Goal: Transaction & Acquisition: Obtain resource

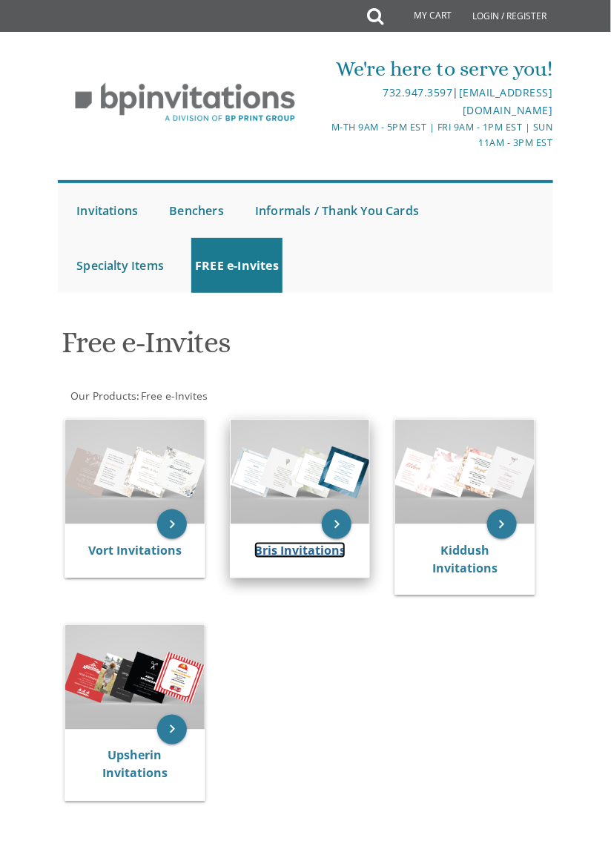
click at [261, 543] on link "Bris Invitations" at bounding box center [299, 550] width 91 height 16
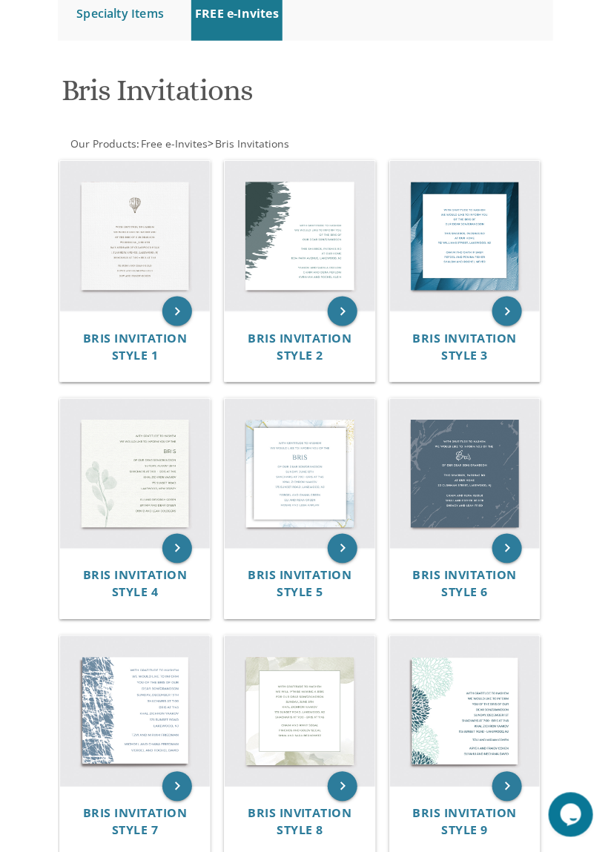
scroll to position [236, 0]
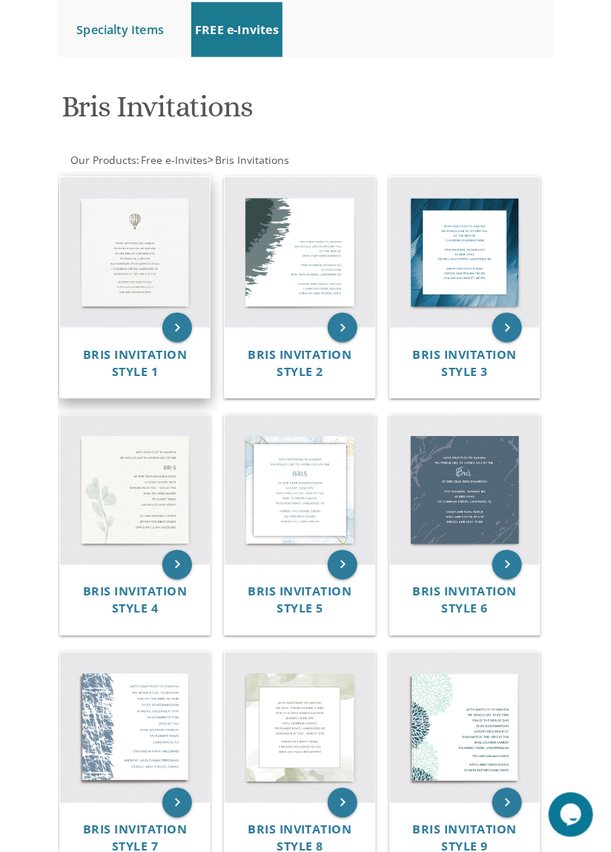
click at [70, 320] on img at bounding box center [135, 252] width 150 height 150
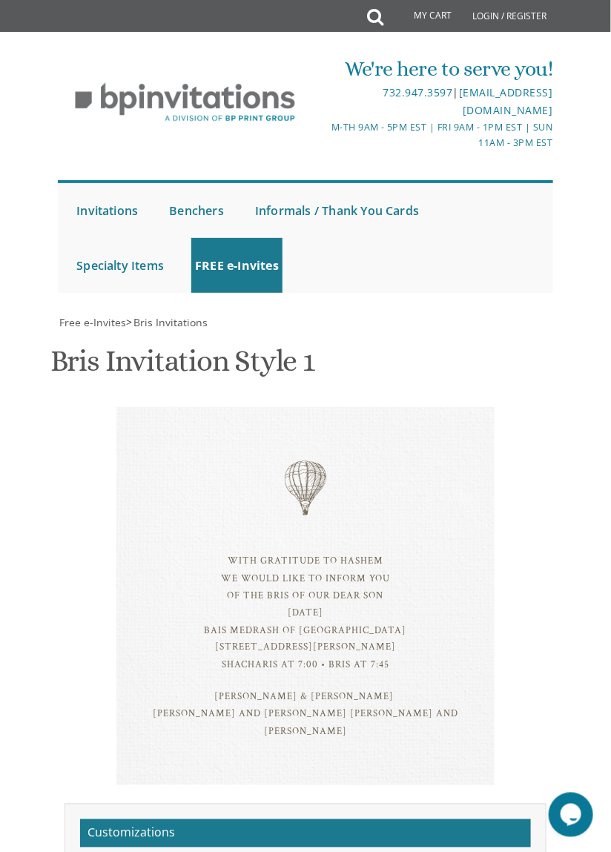
scroll to position [385, 0]
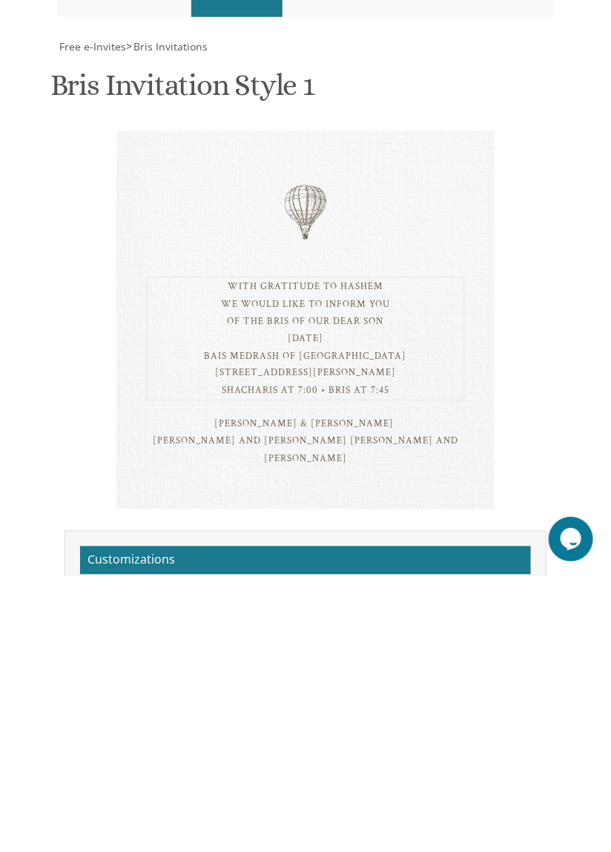
scroll to position [391, 0]
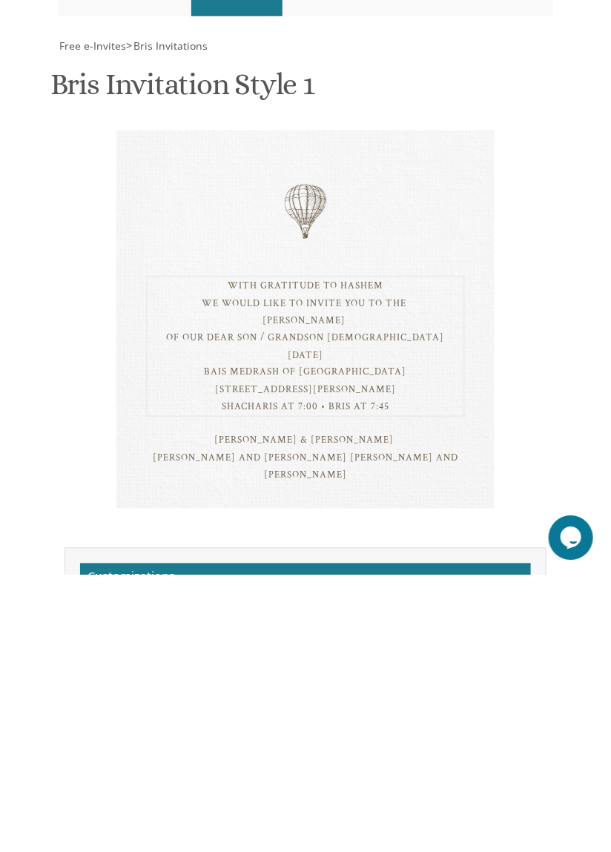
scroll to position [446, 0]
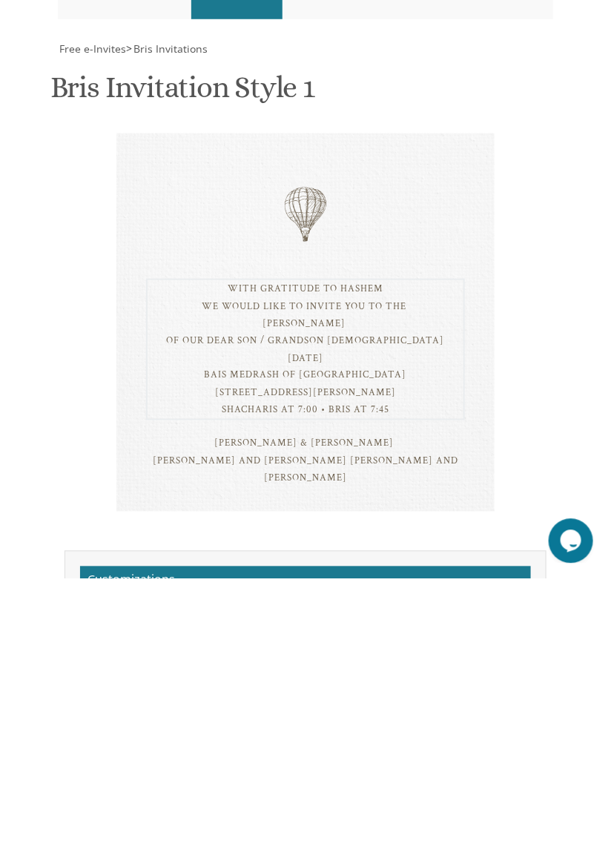
scroll to position [302, 0]
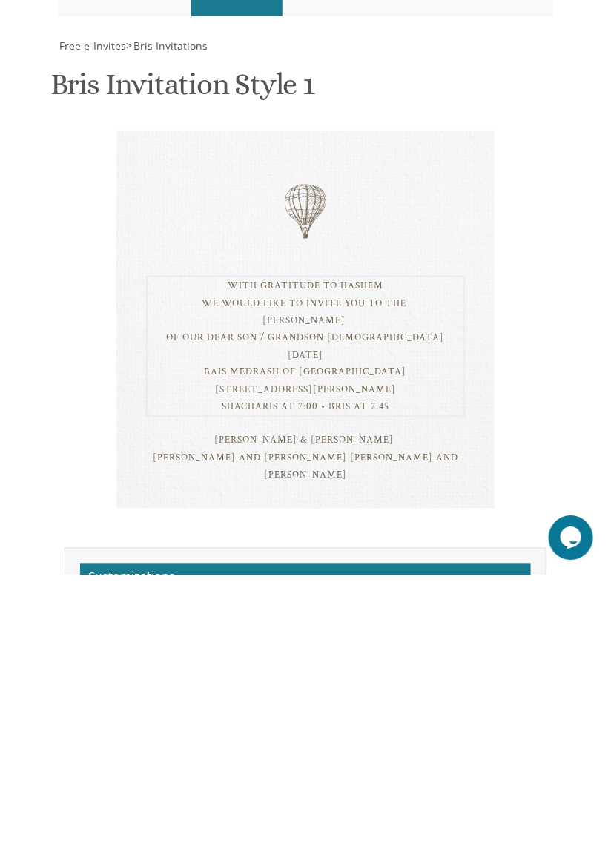
type textarea "With gratitude to Hashem We would like to invite you to the SHALOM ZACHOR of ou…"
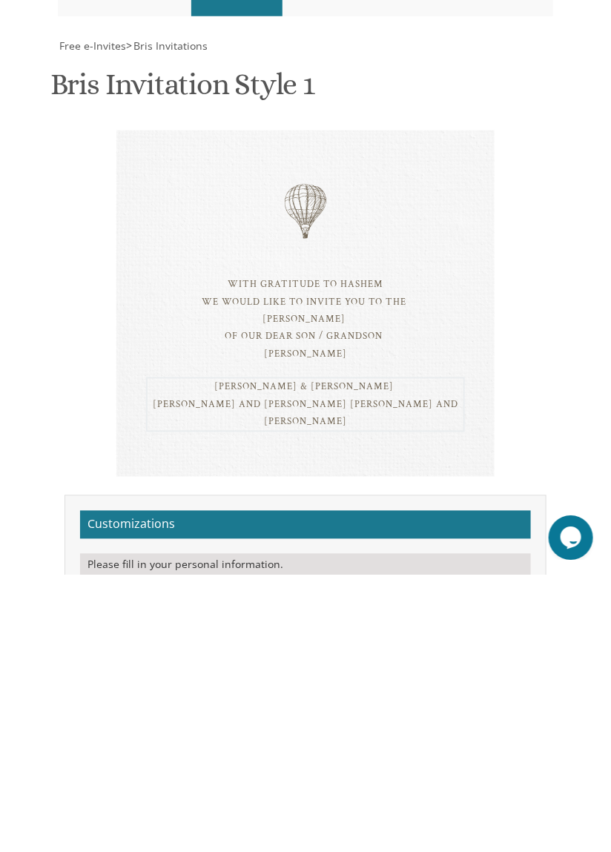
type textarea "Sholom & Rochel Fleisher Meyer Moshe & Esther Toby Fleisher Yanky & Chanie Zahl…"
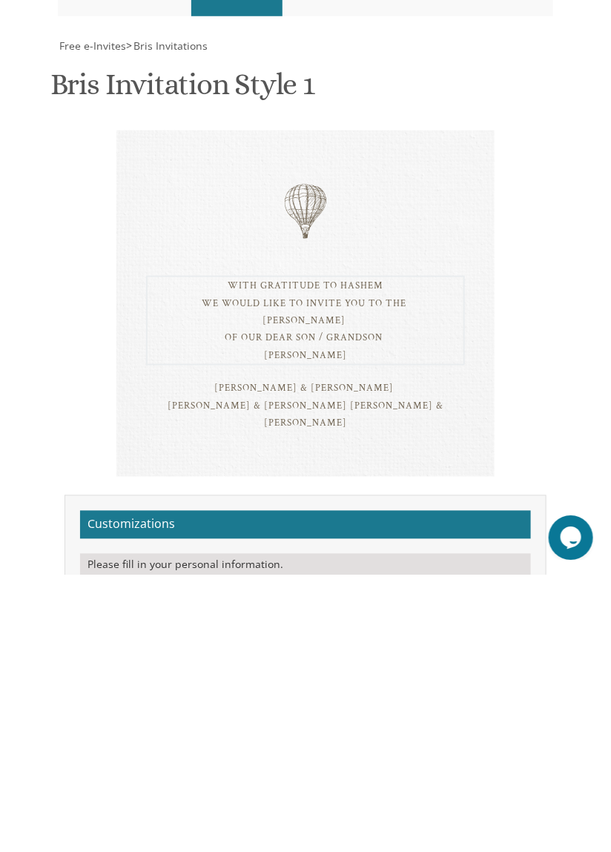
scroll to position [0, 0]
type textarea "With gratitude to Hashem We would like to invite you to the SHALOM ZACHOR of ou…"
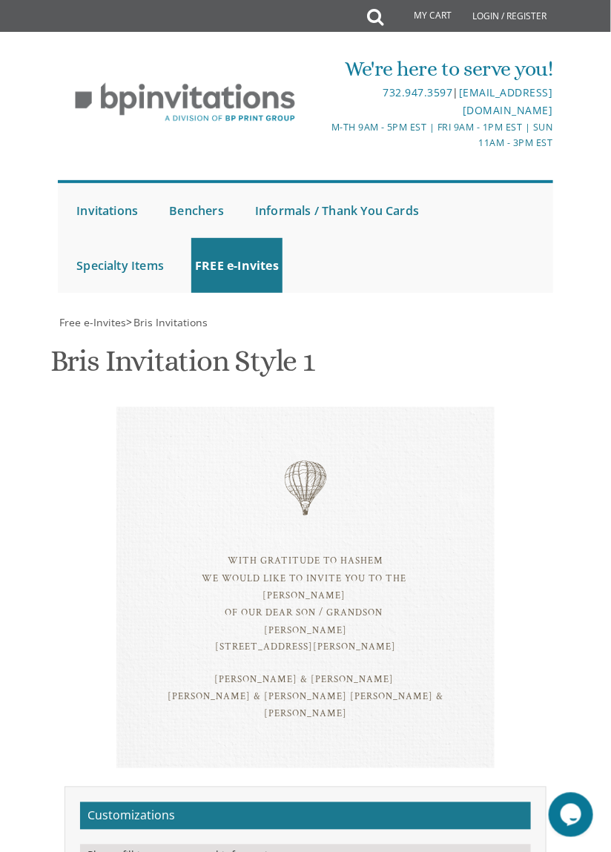
scroll to position [795, 0]
type input "[EMAIL_ADDRESS][DOMAIN_NAME]"
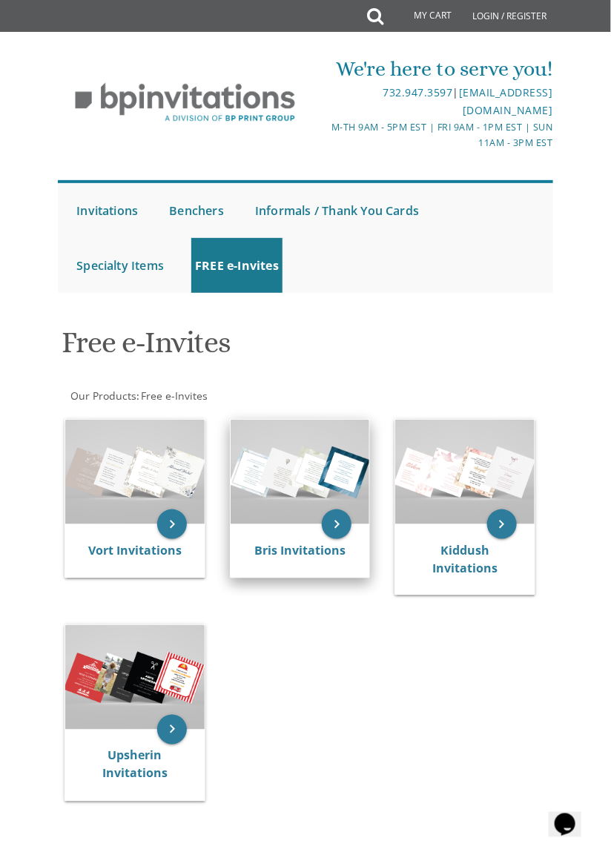
click at [274, 490] on img at bounding box center [300, 472] width 139 height 105
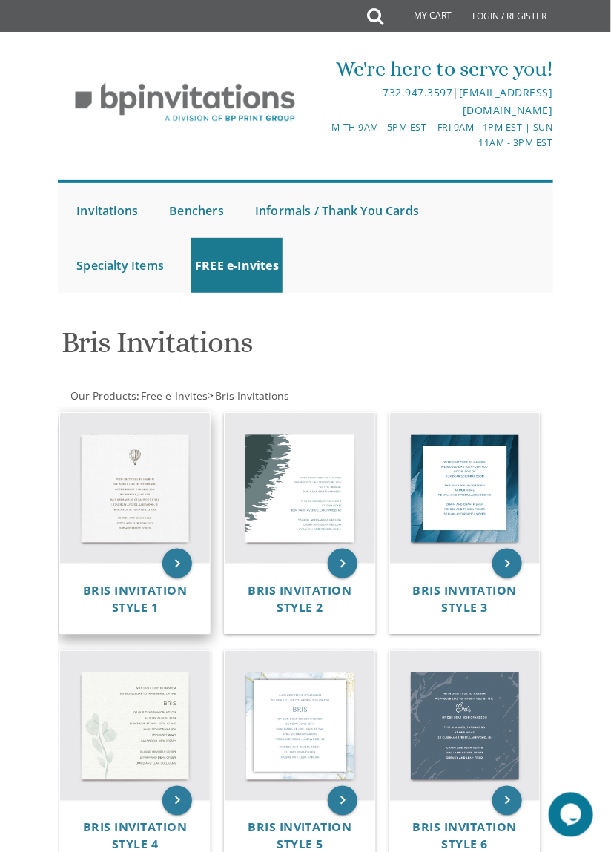
click at [95, 574] on div "Bris Invitation Style 1" at bounding box center [135, 598] width 150 height 70
click at [123, 505] on img at bounding box center [135, 488] width 150 height 150
click at [171, 565] on icon "keyboard_arrow_right" at bounding box center [177, 564] width 30 height 30
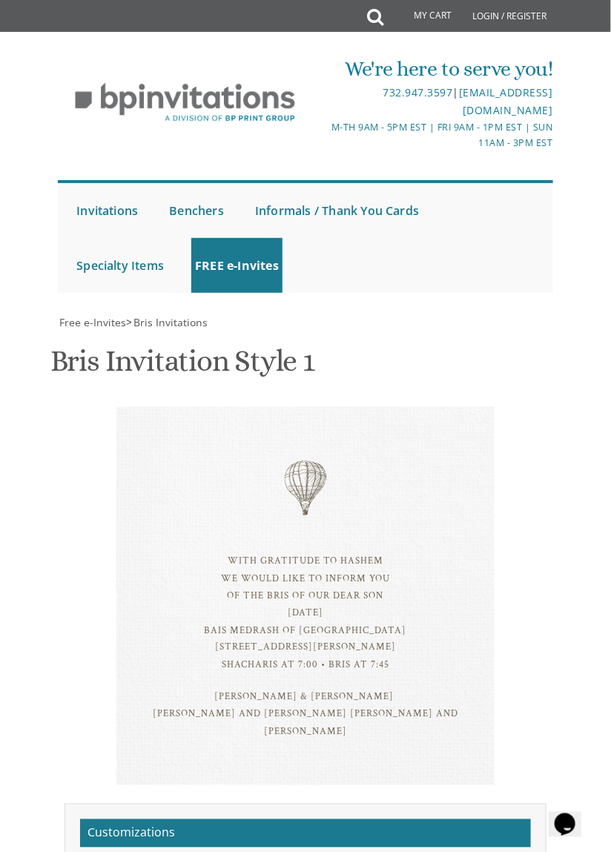
scroll to position [199, 0]
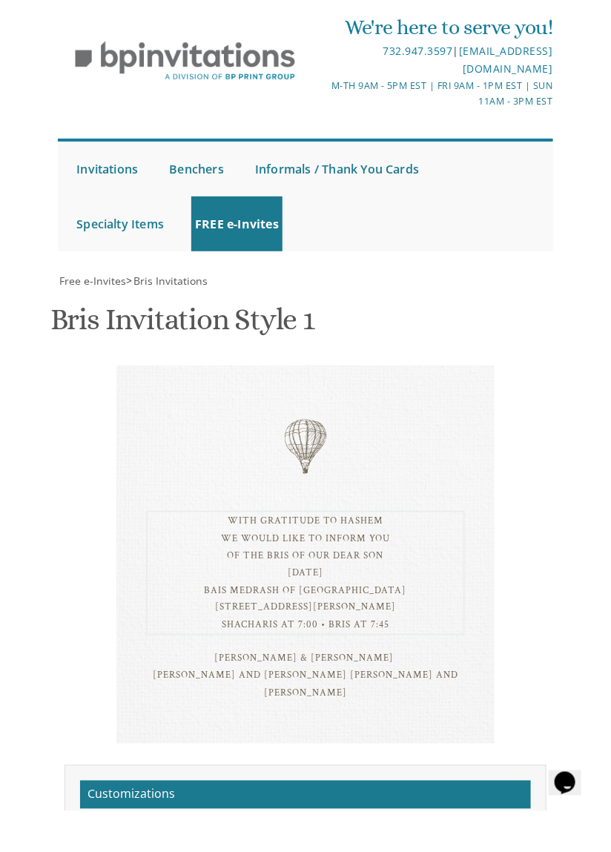
scroll to position [264, 0]
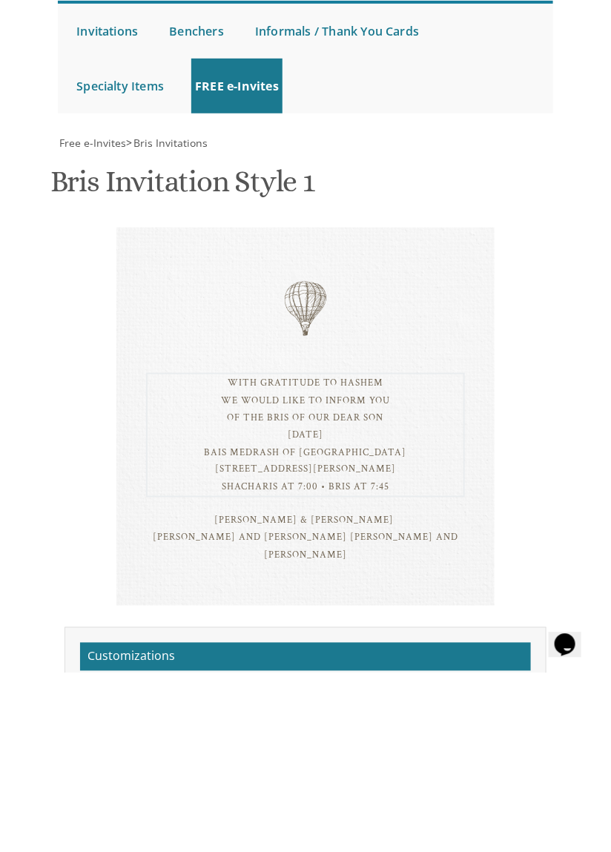
scroll to position [391, 0]
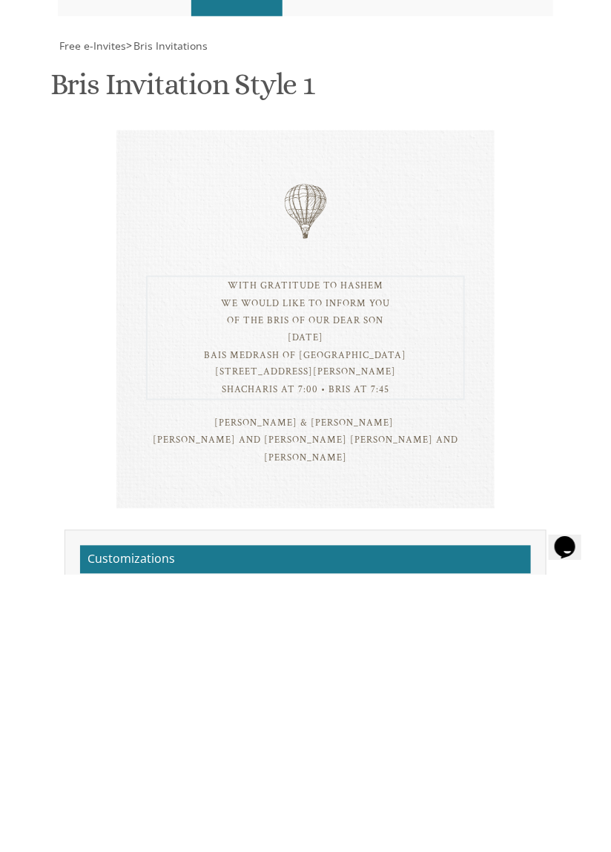
type textarea "With gratitude to Hashem We would like to invite you to the [PERSON_NAME] Of ou…"
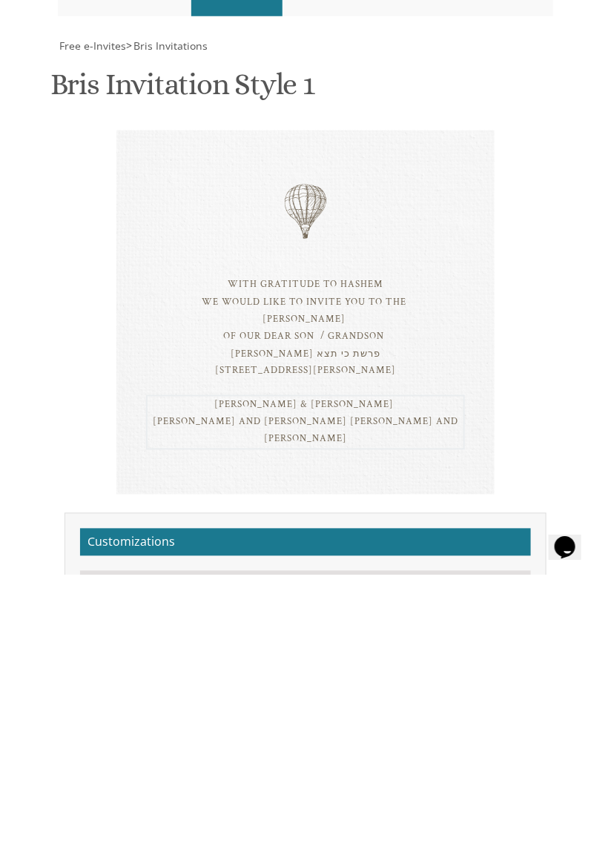
type textarea "[PERSON_NAME]"
type textarea "[PERSON_NAME] & [PERSON_NAME] [PERSON_NAME] & [PERSON_NAME] [PERSON_NAME] & [PE…"
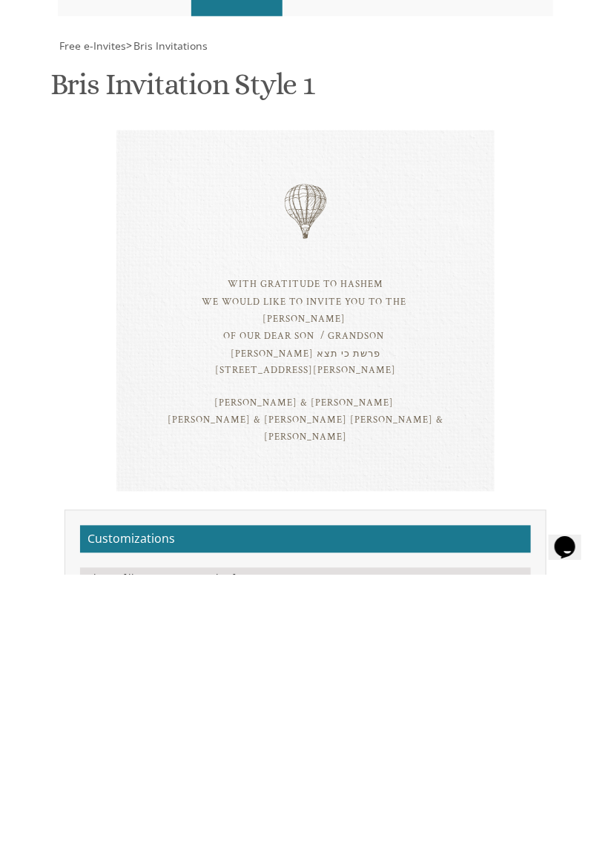
type input "[EMAIL_ADDRESS][DOMAIN_NAME]"
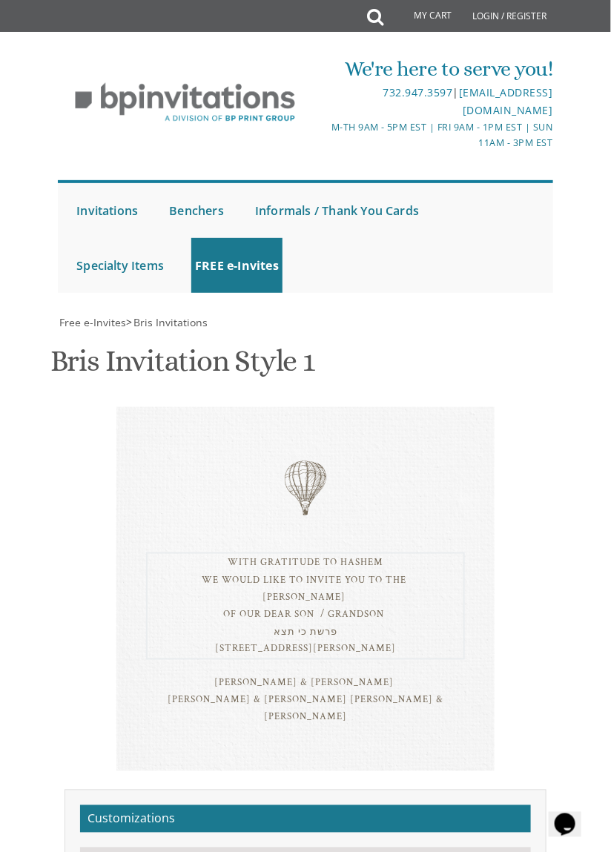
type textarea "With gratitude to Hashem We would like to invite you to the [PERSON_NAME] Of ou…"
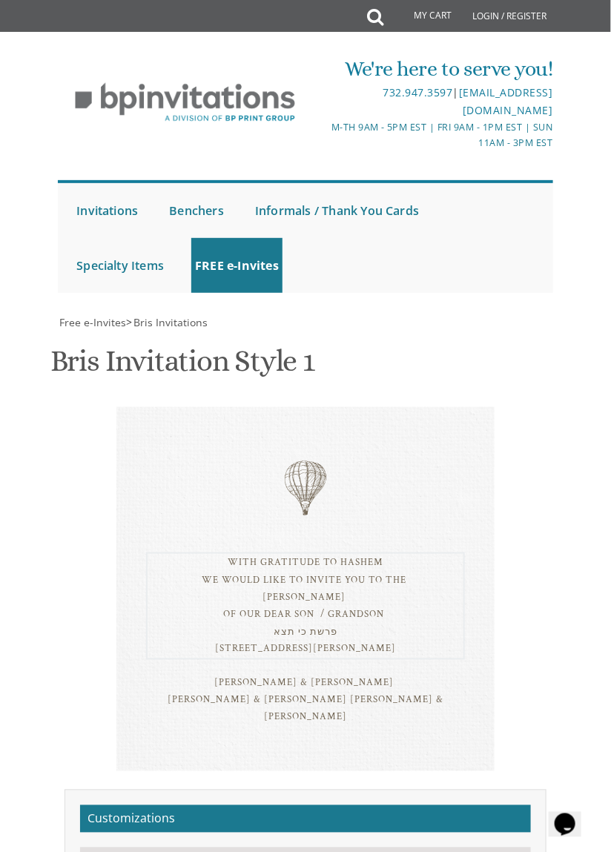
scroll to position [670, 0]
